Goal: Transaction & Acquisition: Subscribe to service/newsletter

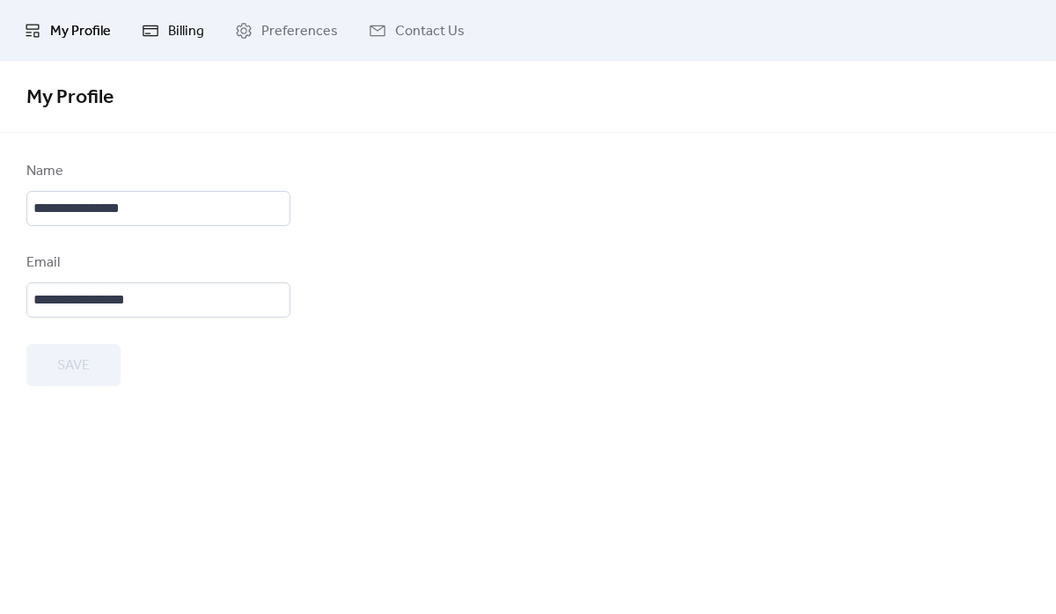
click at [172, 32] on span "Billing" at bounding box center [186, 31] width 36 height 21
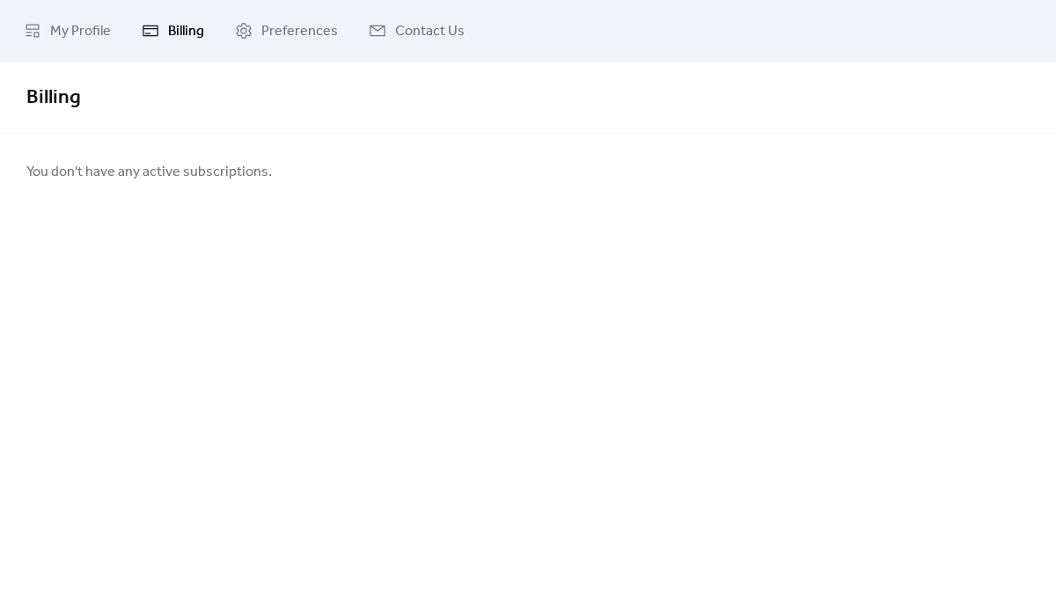
click at [152, 179] on span "You don't have any active subscriptions." at bounding box center [148, 172] width 245 height 21
click at [271, 21] on span "Preferences" at bounding box center [299, 31] width 77 height 21
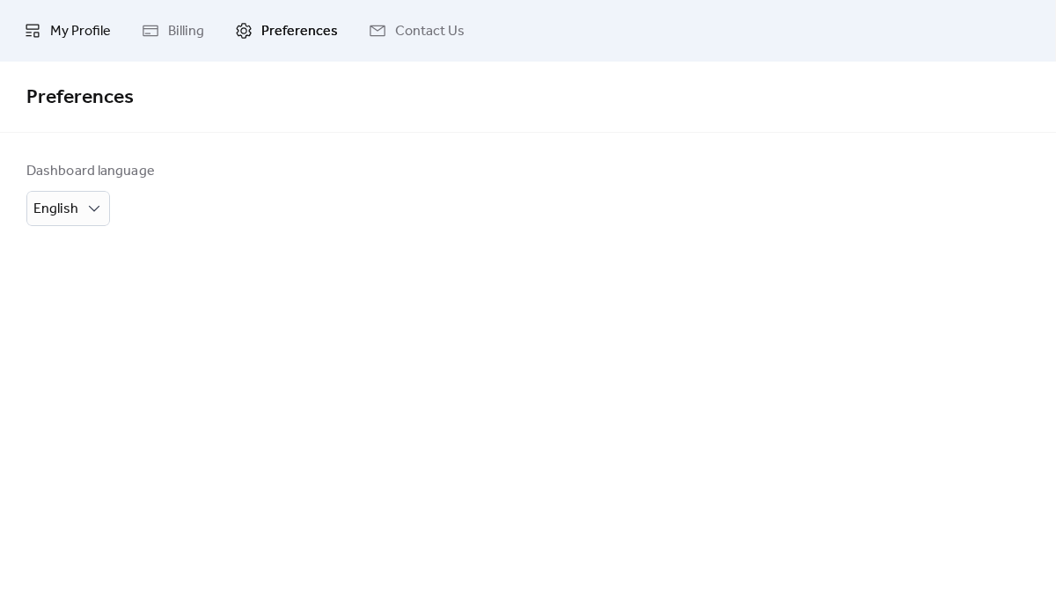
click at [62, 33] on span "My Profile" at bounding box center [80, 31] width 61 height 21
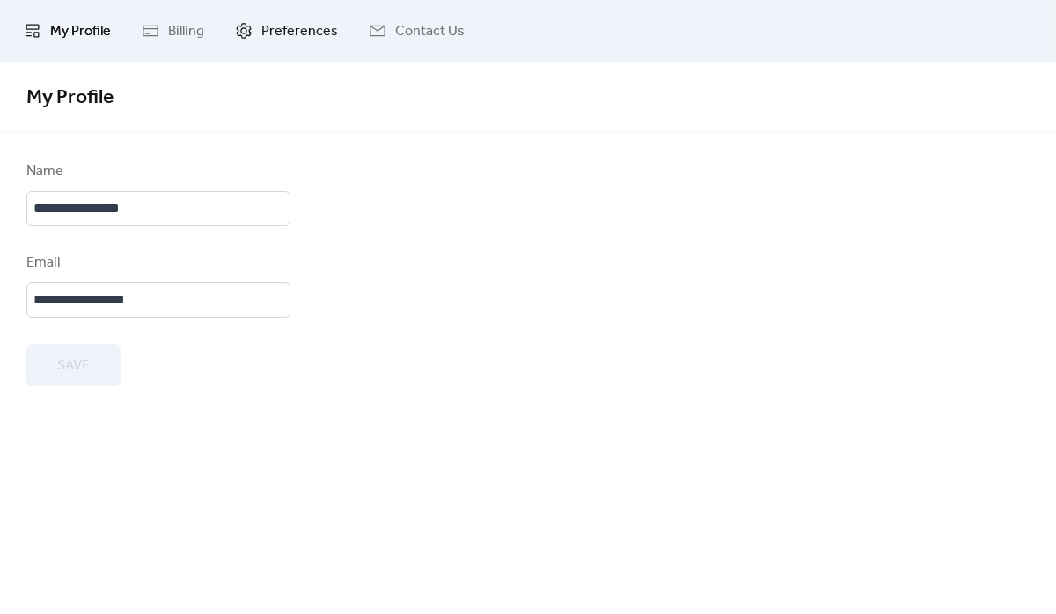
click at [303, 34] on span "Preferences" at bounding box center [299, 31] width 77 height 21
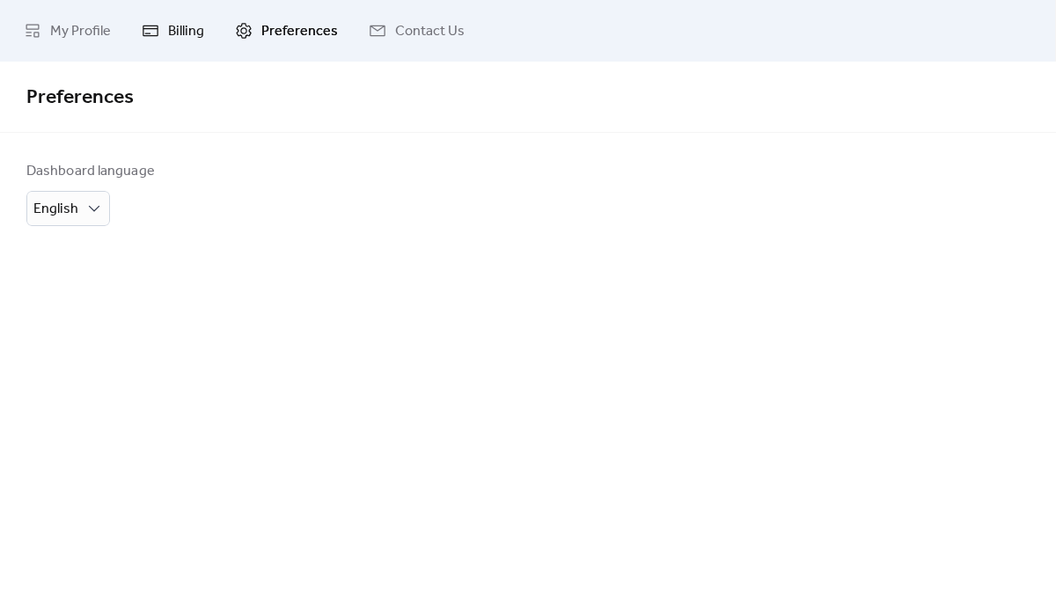
click at [209, 29] on link "Billing" at bounding box center [172, 31] width 89 height 48
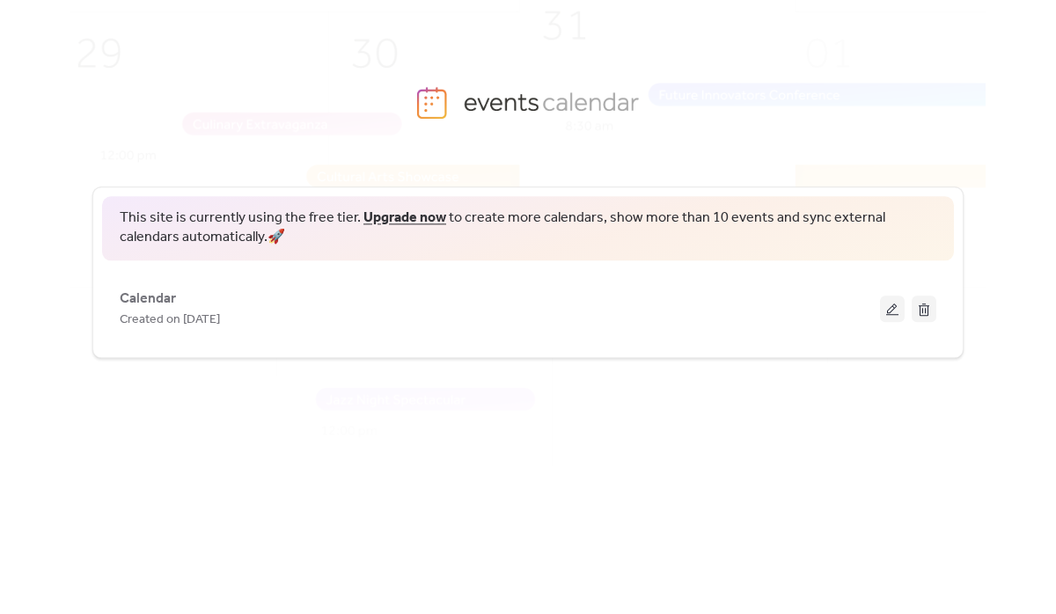
click at [258, 210] on span "This site is currently using the free tier. Upgrade now to create more calendar…" at bounding box center [528, 229] width 816 height 40
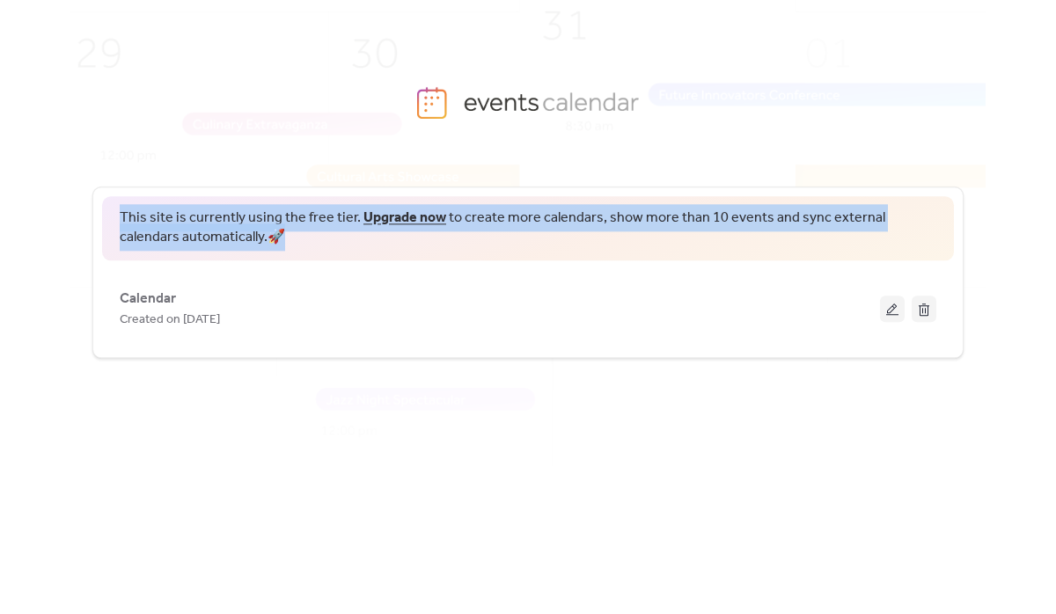
click at [276, 214] on span "This site is currently using the free tier. Upgrade now to create more calendar…" at bounding box center [528, 229] width 816 height 40
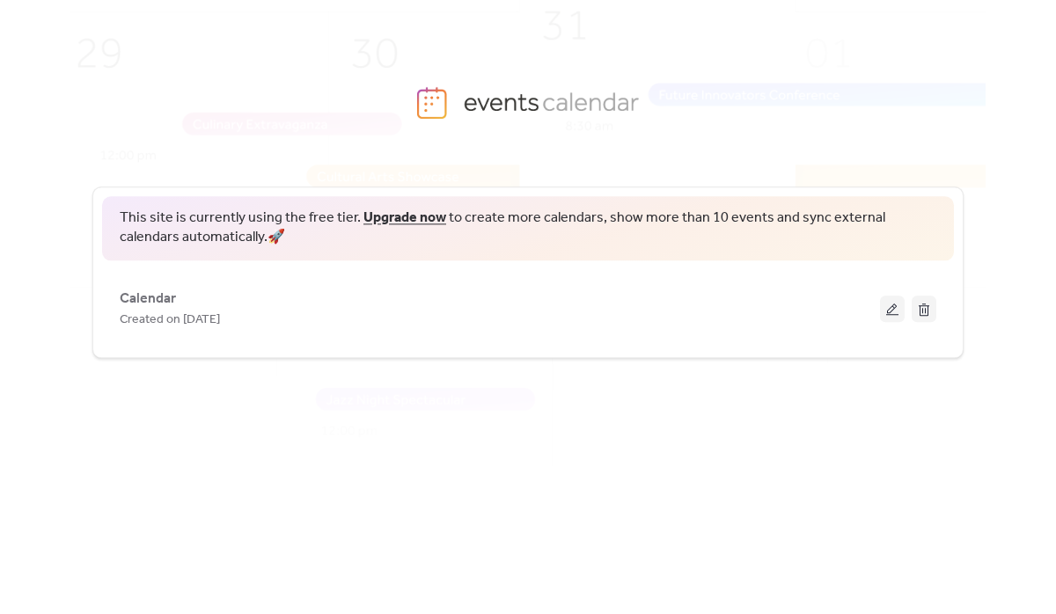
click at [276, 214] on span "This site is currently using the free tier. Upgrade now to create more calendar…" at bounding box center [528, 229] width 816 height 40
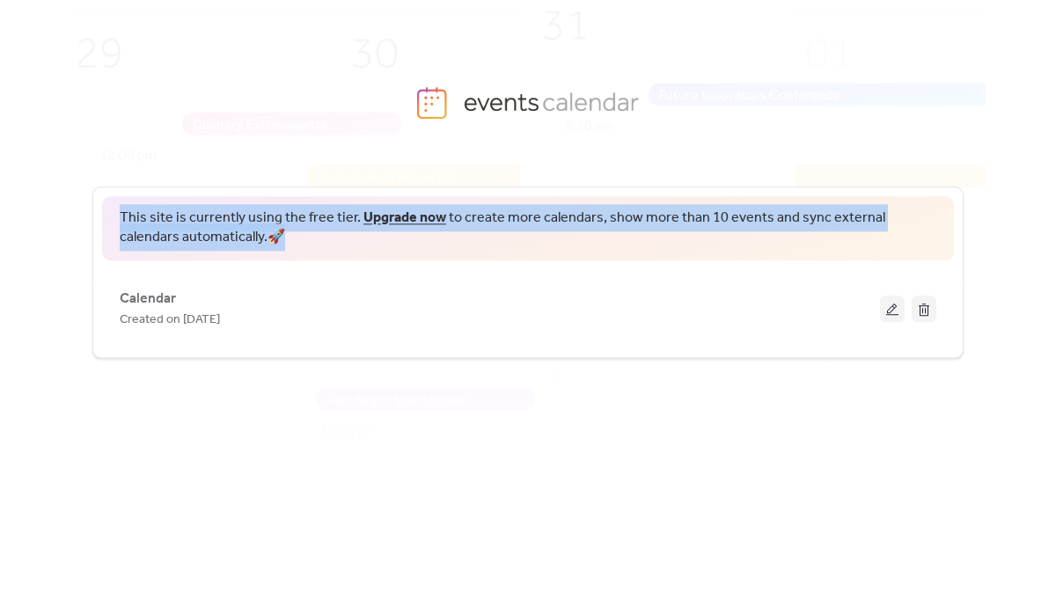
click at [285, 214] on span "This site is currently using the free tier. Upgrade now to create more calendar…" at bounding box center [528, 229] width 816 height 40
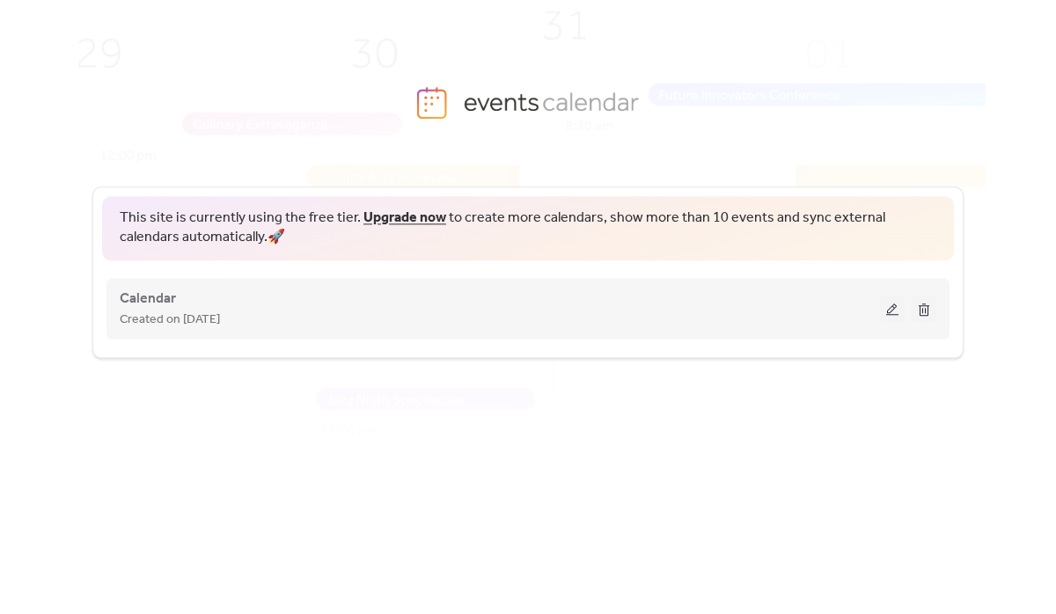
click at [194, 314] on span "Created on [DATE]" at bounding box center [170, 320] width 100 height 21
click at [135, 302] on span "Calendar" at bounding box center [148, 299] width 56 height 21
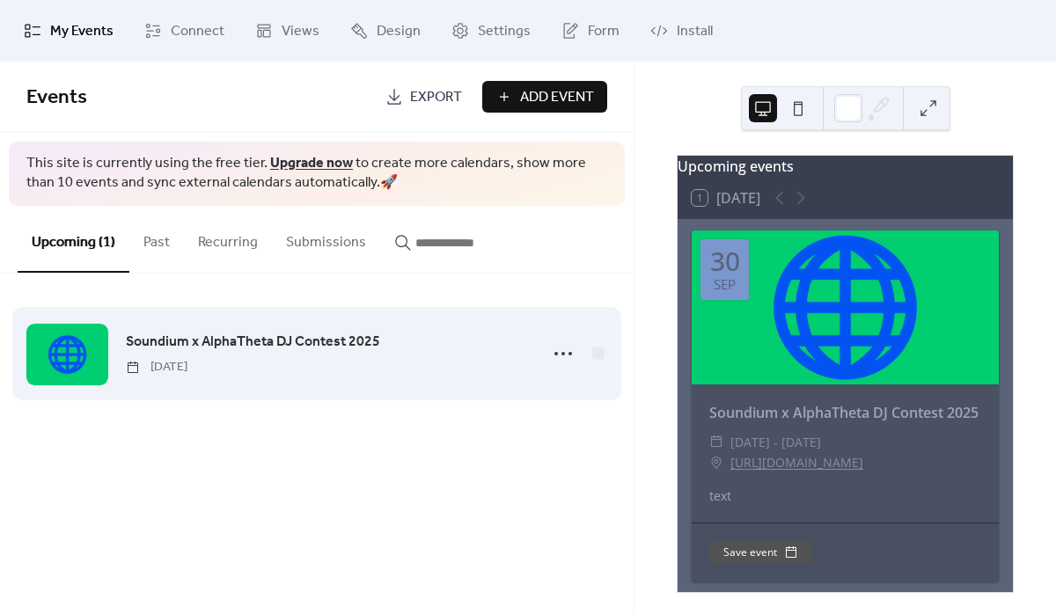
click at [381, 351] on div "Soundium x AlphaTheta DJ Contest 2025 [DATE]" at bounding box center [327, 353] width 402 height 45
click at [566, 348] on icon at bounding box center [563, 354] width 28 height 28
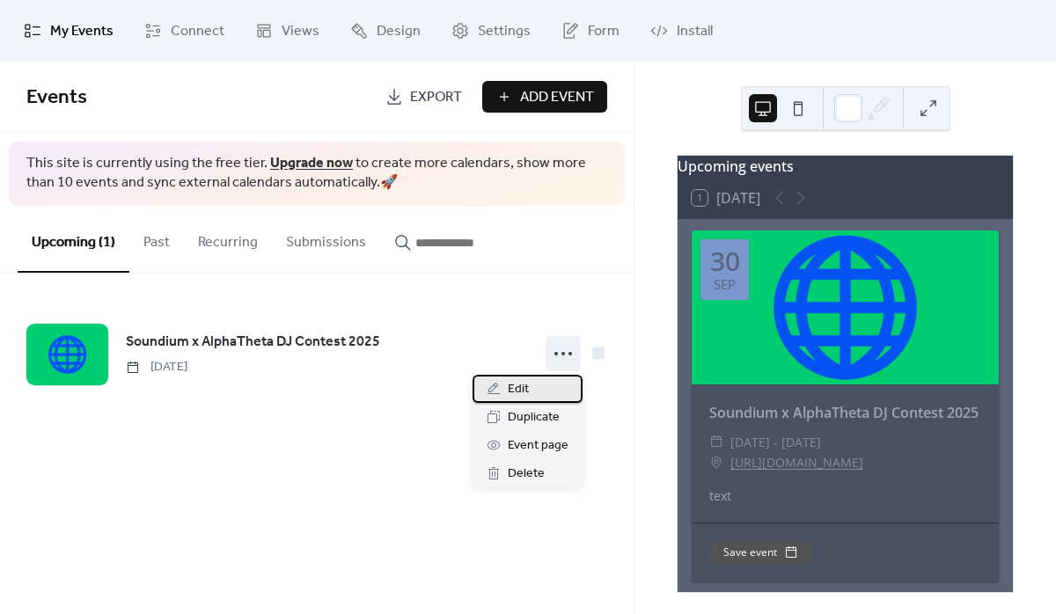
click at [527, 391] on span "Edit" at bounding box center [518, 389] width 21 height 21
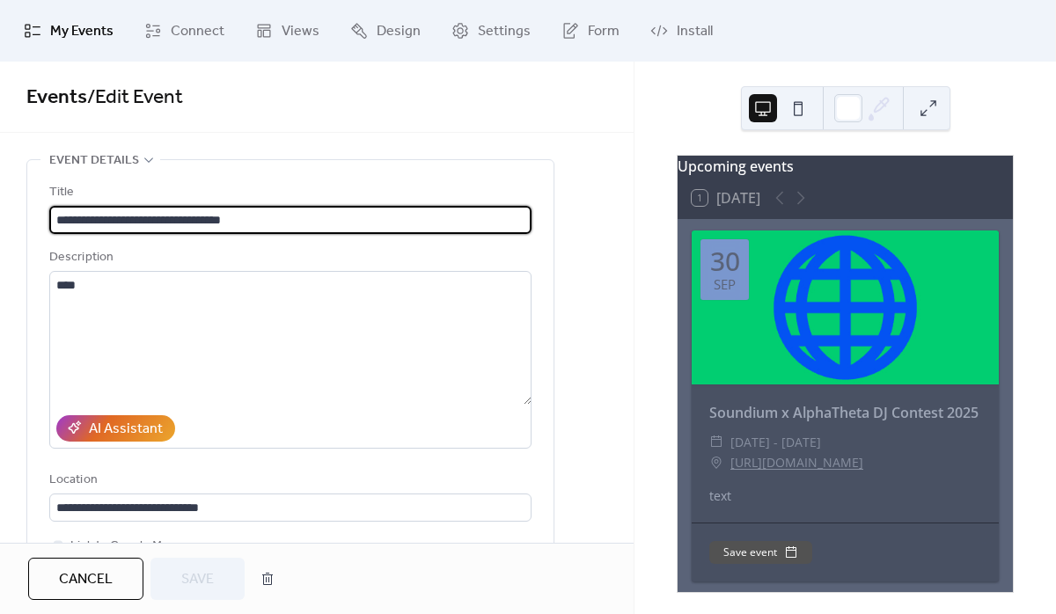
scroll to position [814, 0]
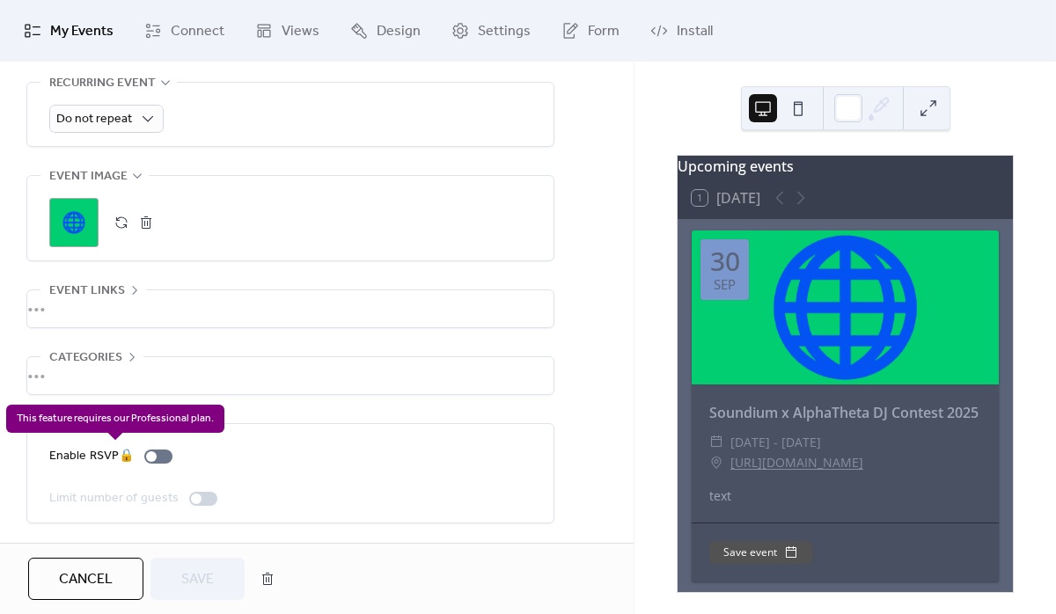
click at [149, 453] on div "Enable RSVP 🔒" at bounding box center [114, 456] width 130 height 21
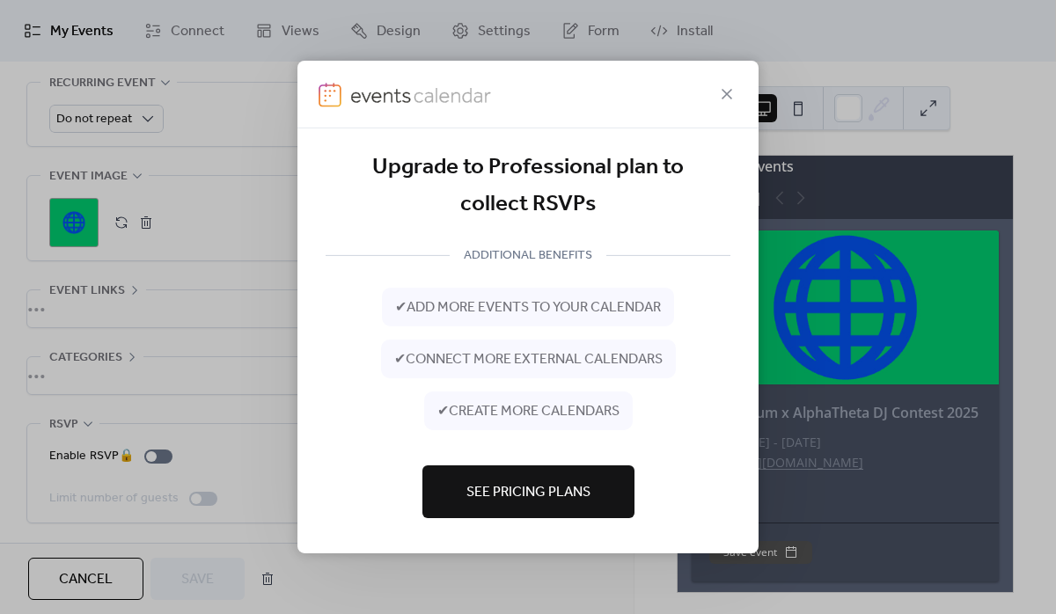
click at [517, 507] on button "See Pricing Plans" at bounding box center [528, 491] width 212 height 53
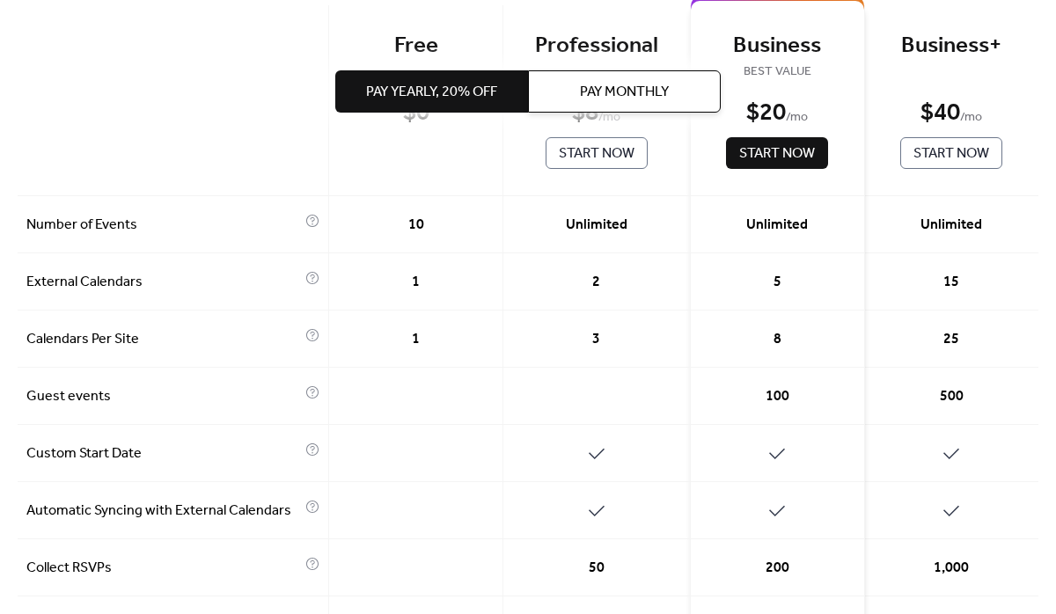
scroll to position [179, 0]
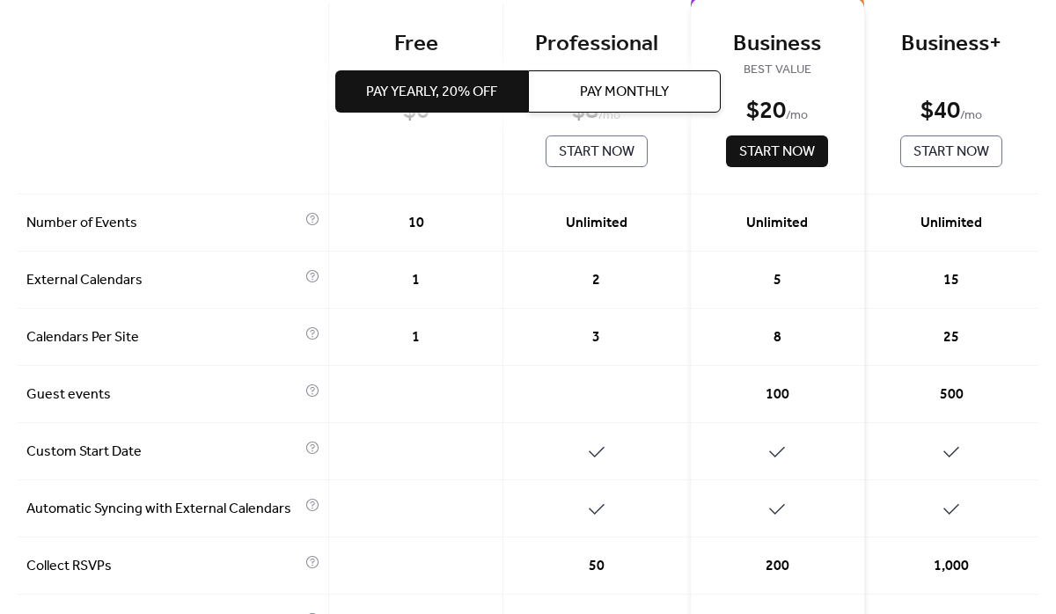
click at [770, 395] on span "100" at bounding box center [777, 394] width 24 height 21
click at [621, 345] on div "3" at bounding box center [596, 337] width 187 height 57
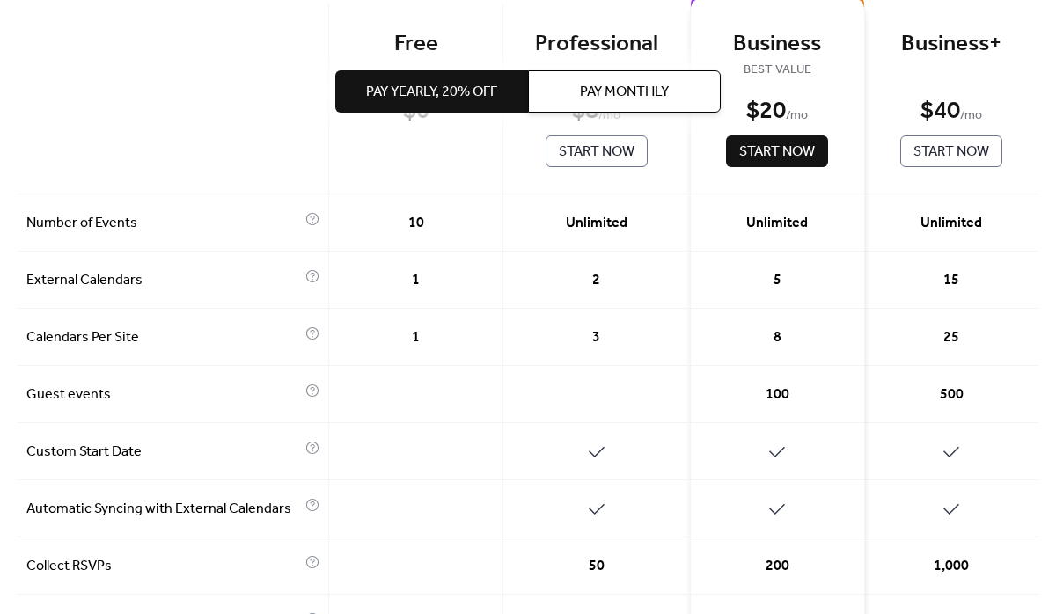
click at [621, 345] on div "3" at bounding box center [596, 337] width 187 height 57
click at [642, 335] on div "3" at bounding box center [596, 337] width 187 height 57
click at [739, 329] on div "8" at bounding box center [778, 337] width 174 height 57
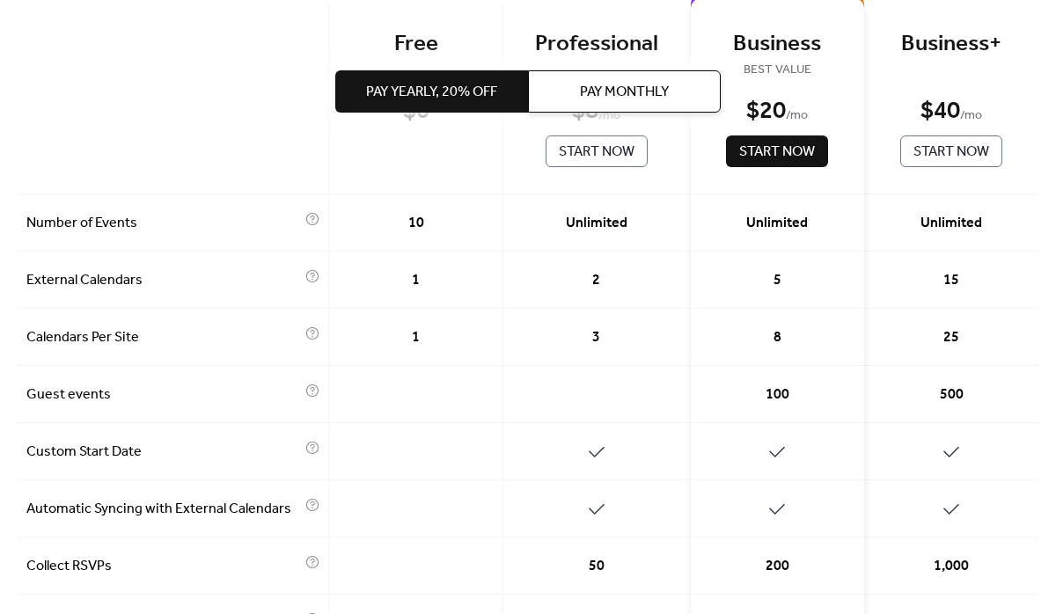
click at [739, 329] on div "8" at bounding box center [778, 337] width 174 height 57
click at [672, 339] on div "3" at bounding box center [596, 337] width 187 height 57
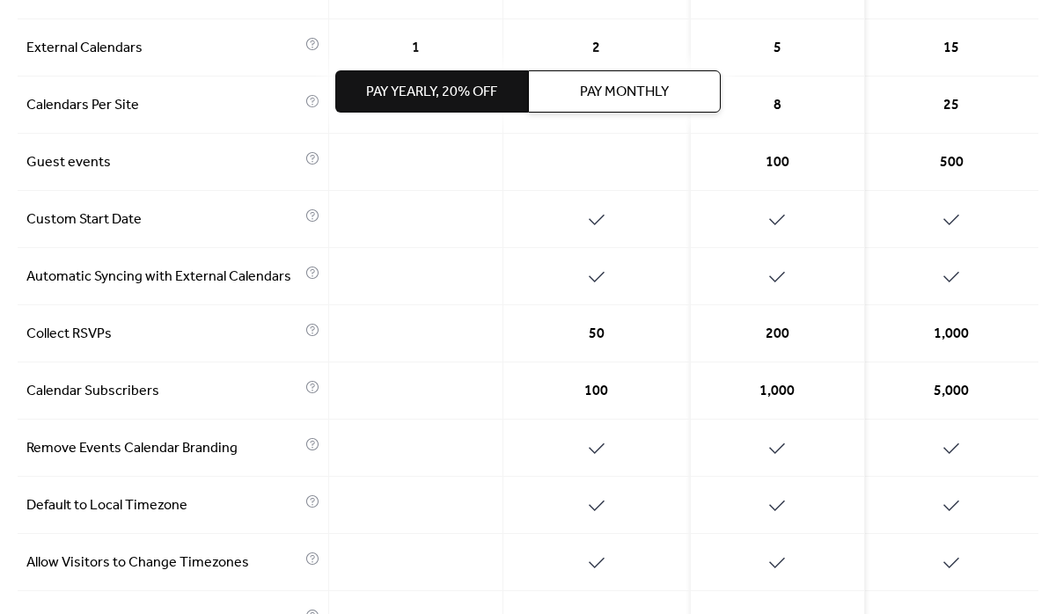
scroll to position [416, 0]
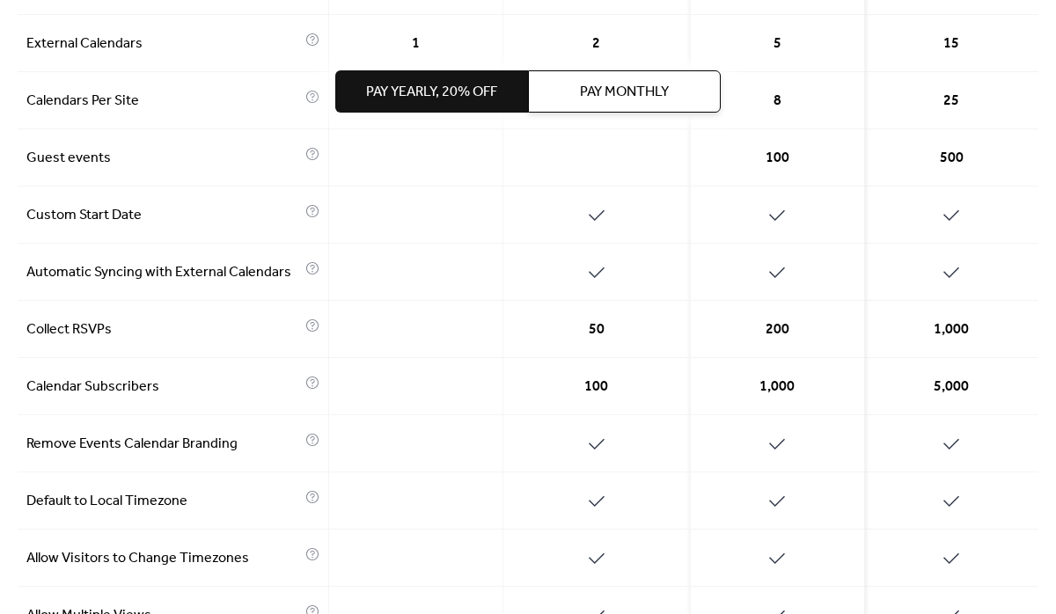
click at [769, 390] on span "1,000" at bounding box center [776, 387] width 35 height 21
click at [788, 384] on span "1,000" at bounding box center [776, 387] width 35 height 21
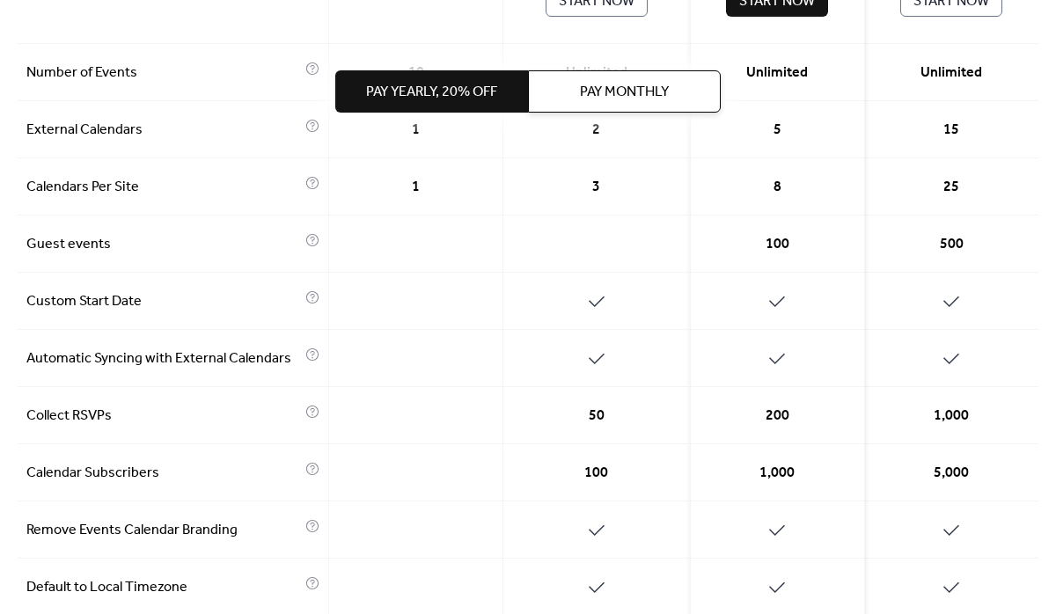
scroll to position [346, 0]
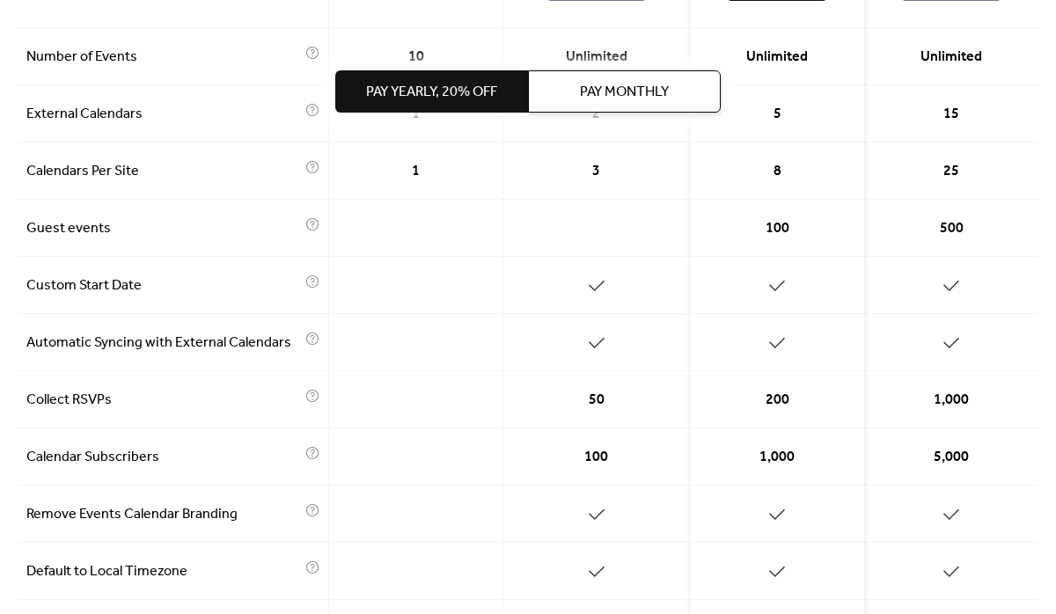
click at [621, 88] on span "Pay Monthly" at bounding box center [624, 92] width 89 height 21
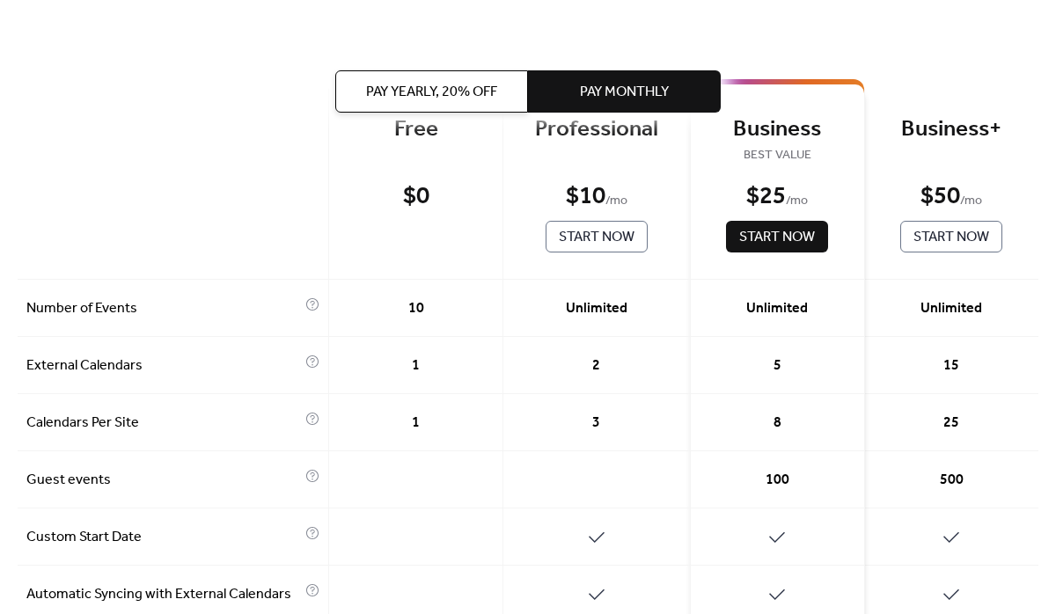
scroll to position [0, 0]
